Goal: Navigation & Orientation: Find specific page/section

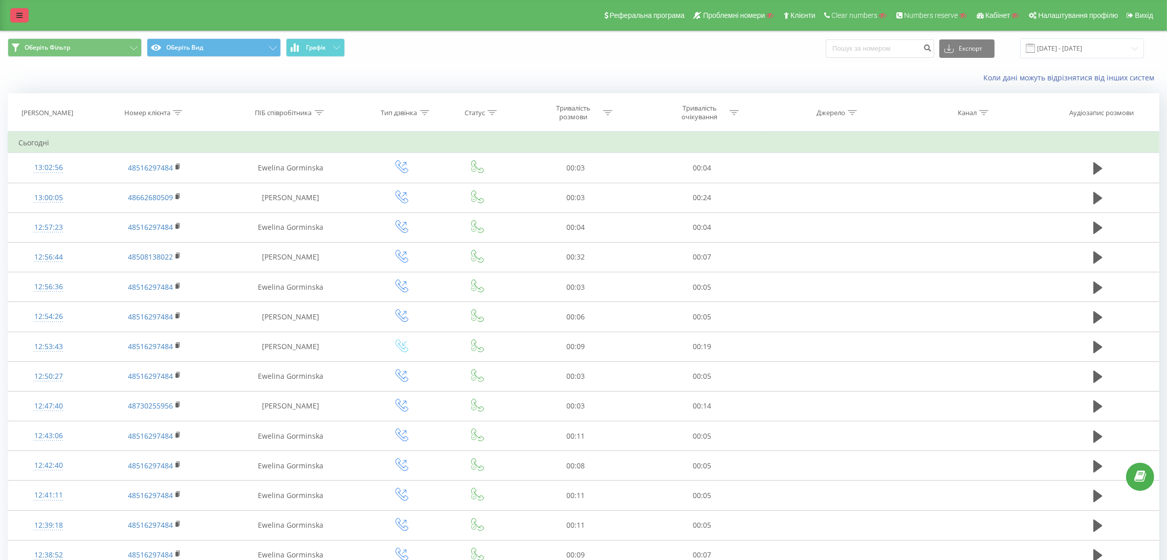
click at [21, 16] on icon at bounding box center [19, 15] width 6 height 7
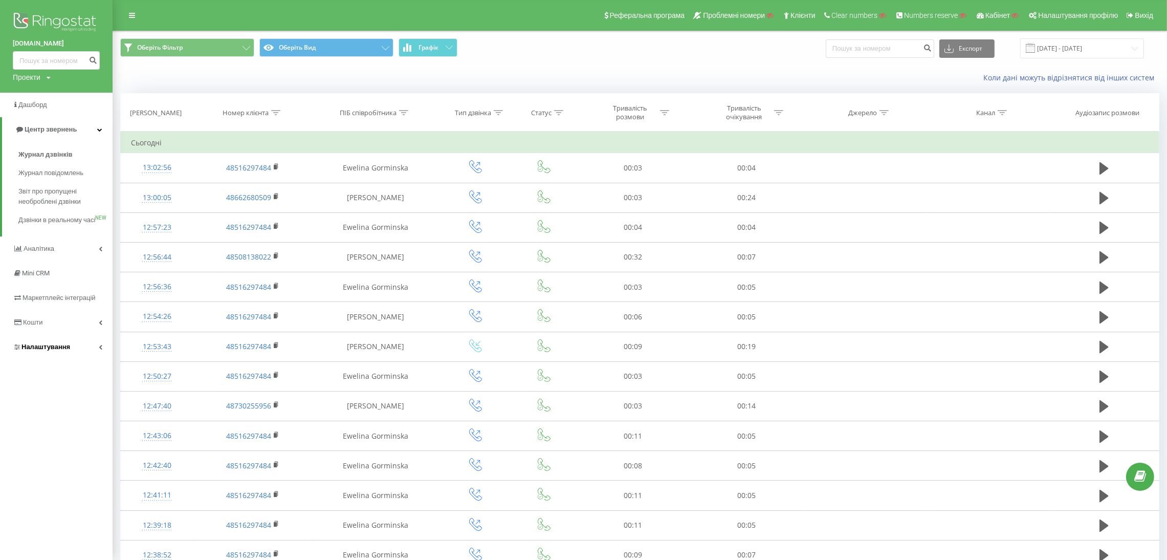
click at [36, 350] on span "Налаштування" at bounding box center [45, 347] width 49 height 8
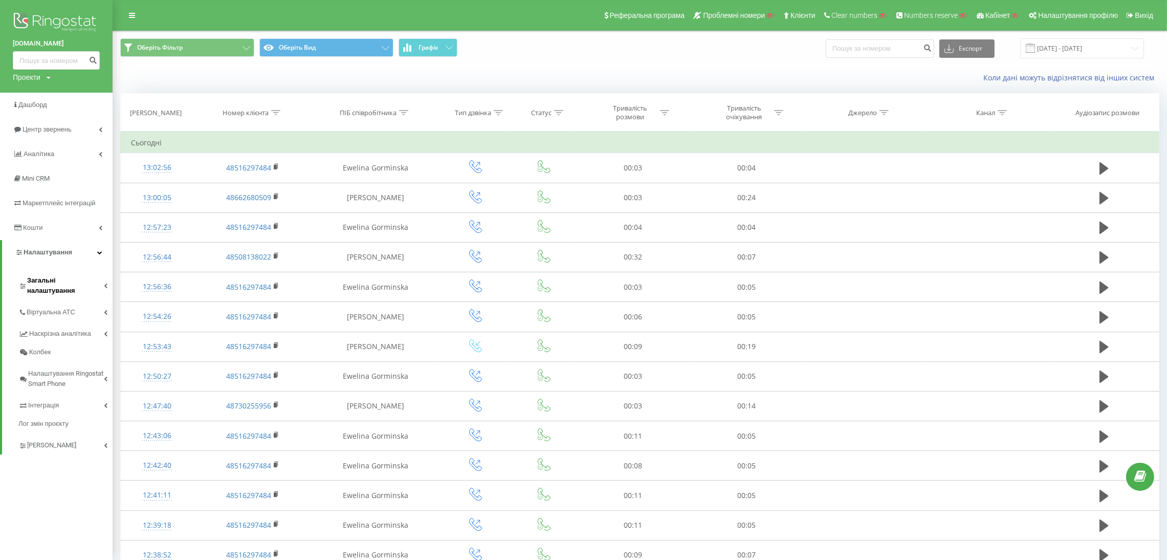
click at [72, 276] on span "Загальні налаштування" at bounding box center [65, 285] width 77 height 20
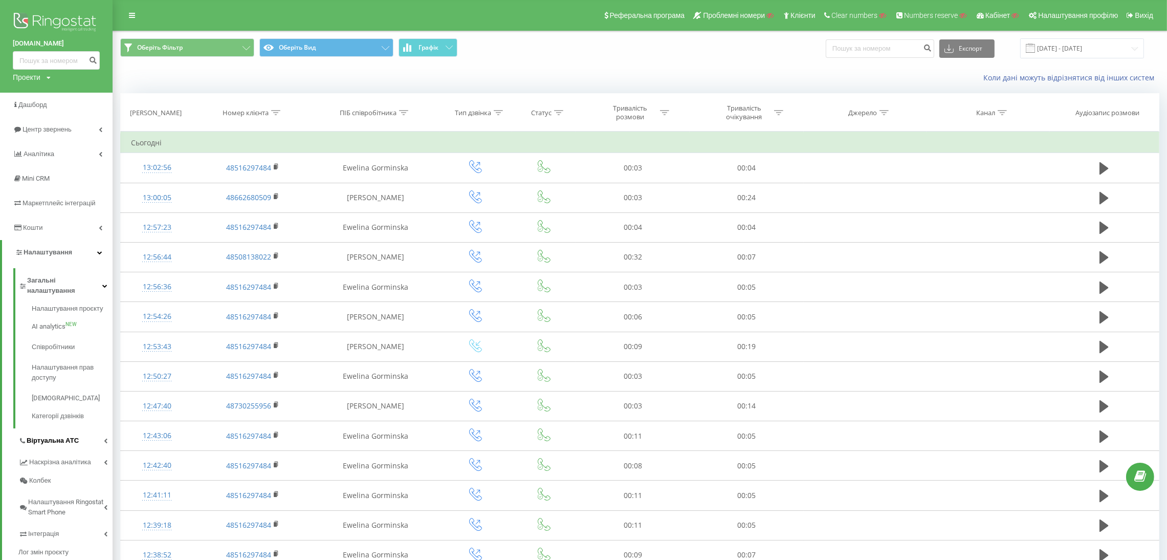
click at [47, 428] on link "Віртуальна АТС" at bounding box center [65, 438] width 94 height 21
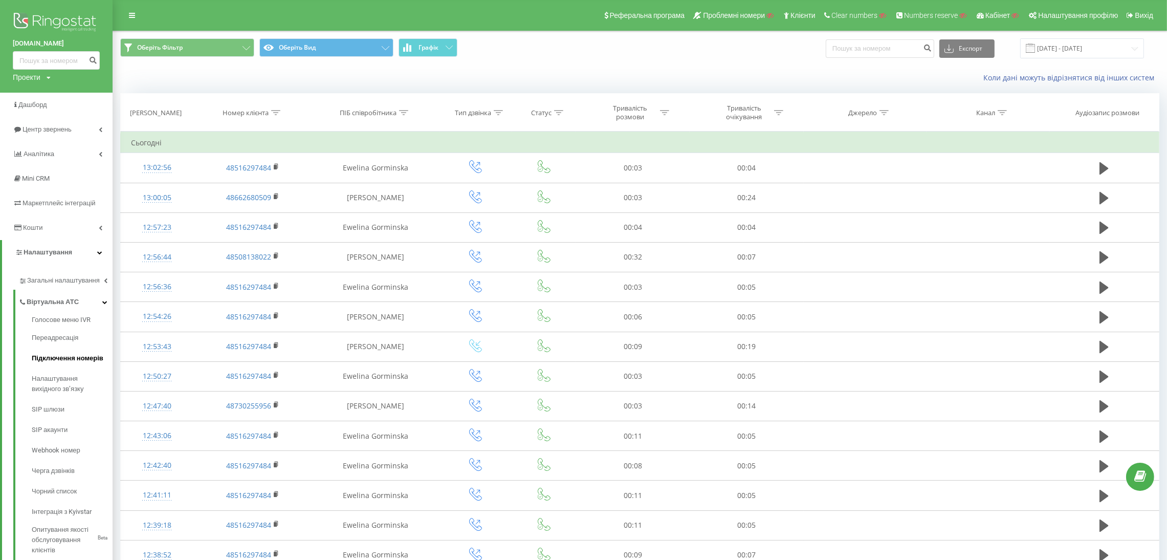
click at [82, 350] on link "Підключення номерів" at bounding box center [72, 358] width 81 height 20
